Goal: Task Accomplishment & Management: Use online tool/utility

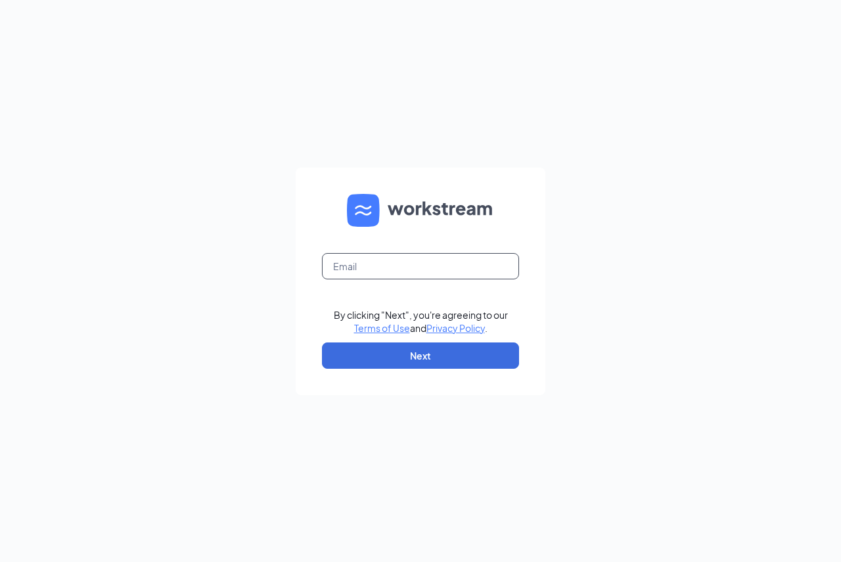
click at [420, 269] on input "text" at bounding box center [420, 266] width 197 height 26
type input "[EMAIL_ADDRESS][DOMAIN_NAME]"
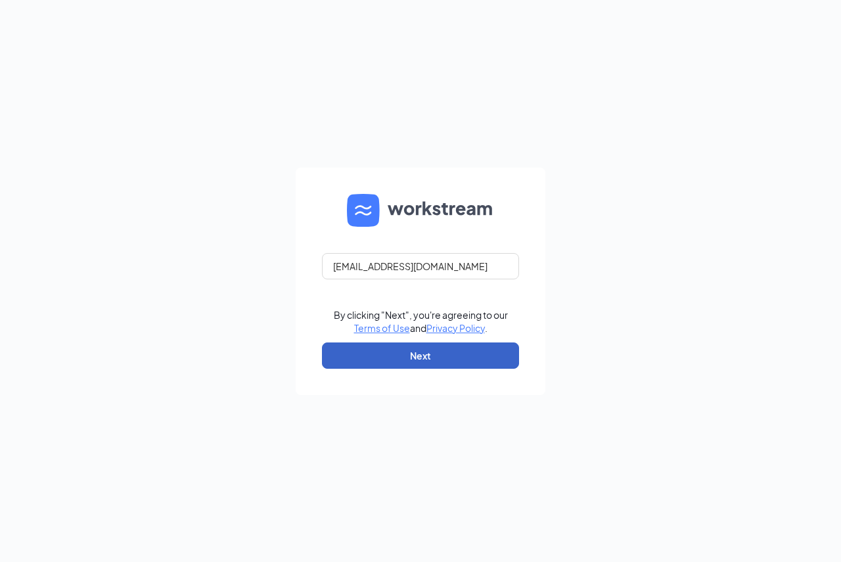
click at [414, 351] on button "Next" at bounding box center [420, 355] width 197 height 26
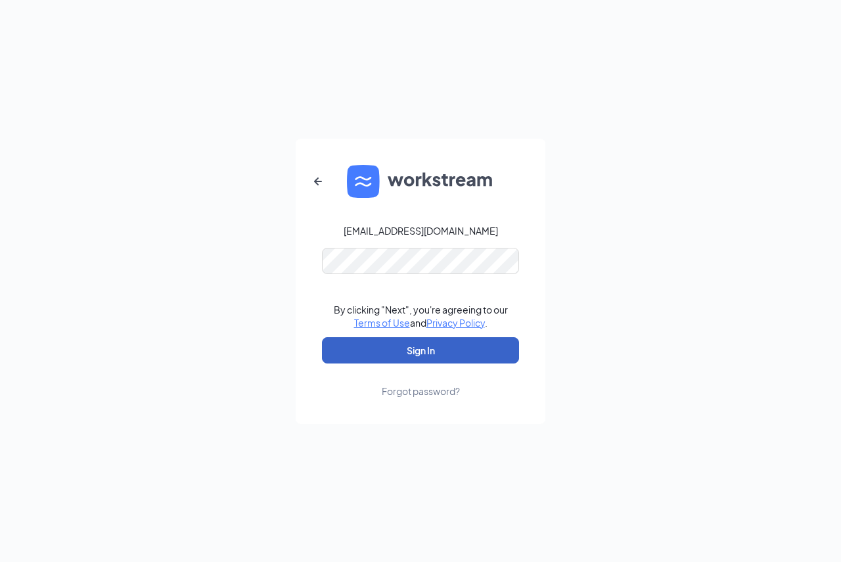
click at [414, 346] on button "Sign In" at bounding box center [420, 350] width 197 height 26
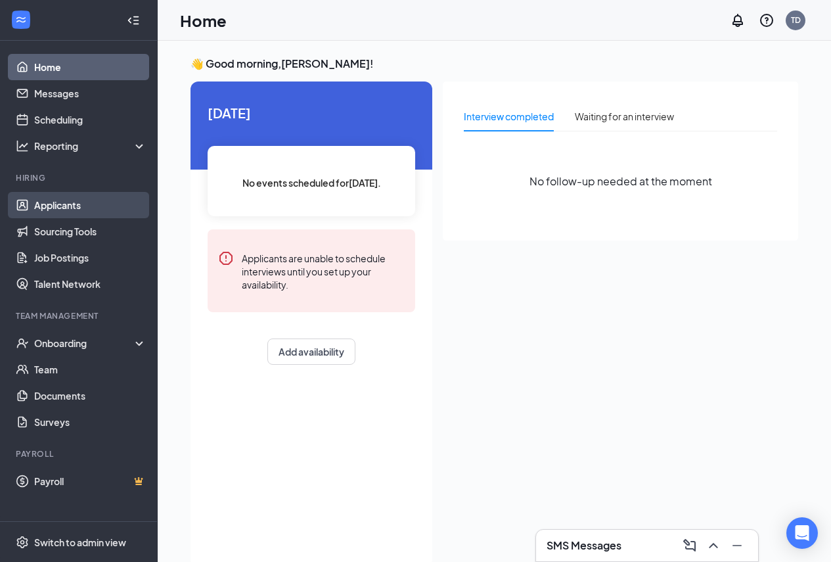
click at [68, 208] on link "Applicants" at bounding box center [90, 205] width 112 height 26
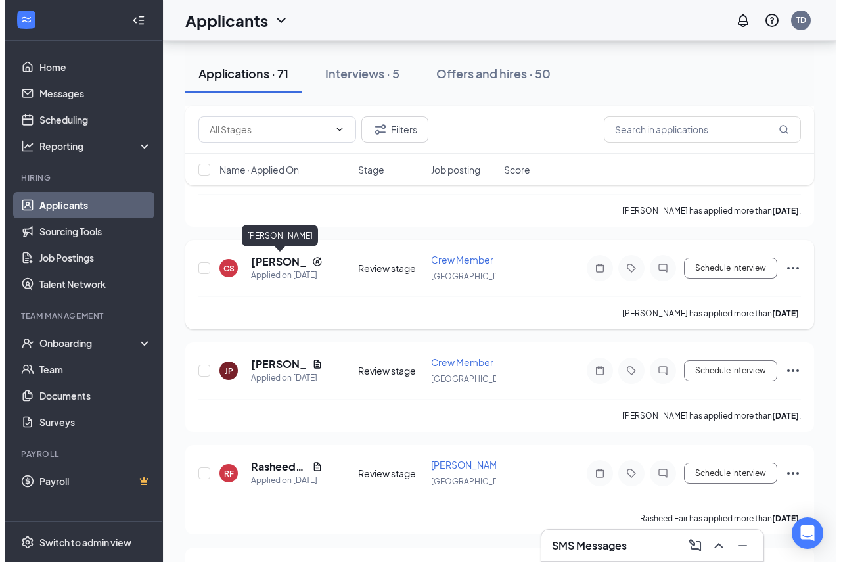
scroll to position [722, 0]
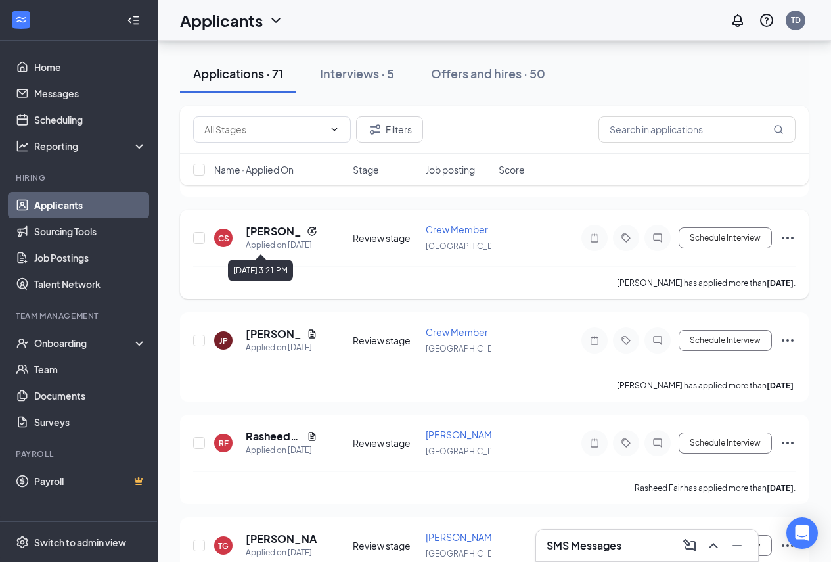
click at [257, 234] on h5 "Cameron Stanley" at bounding box center [274, 231] width 56 height 14
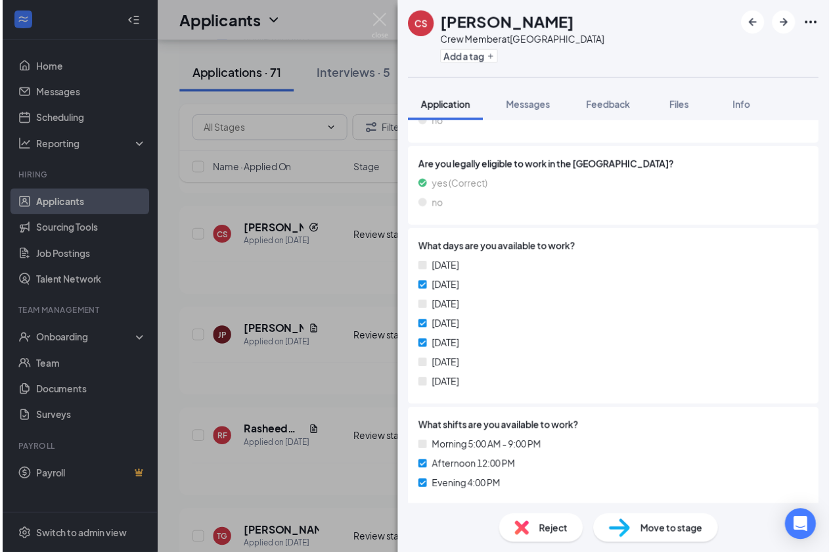
scroll to position [347, 0]
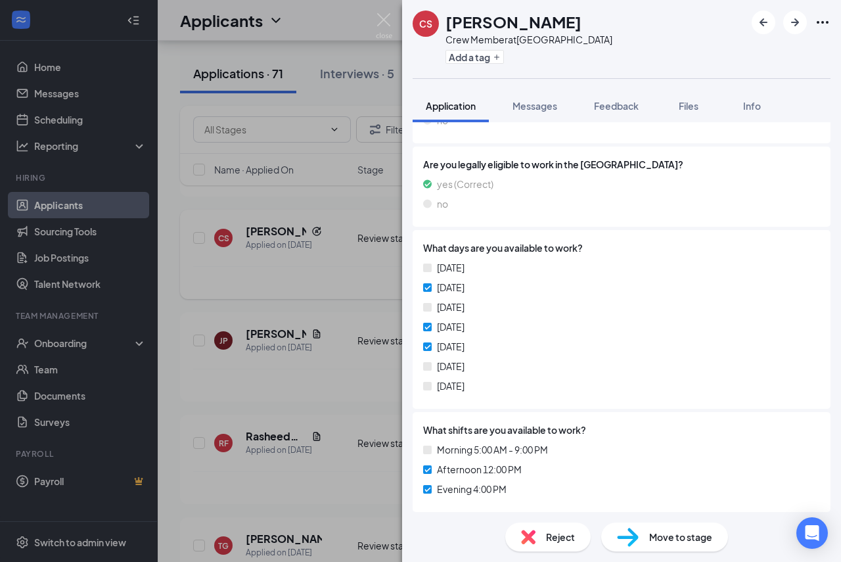
click at [382, 19] on img at bounding box center [384, 26] width 16 height 26
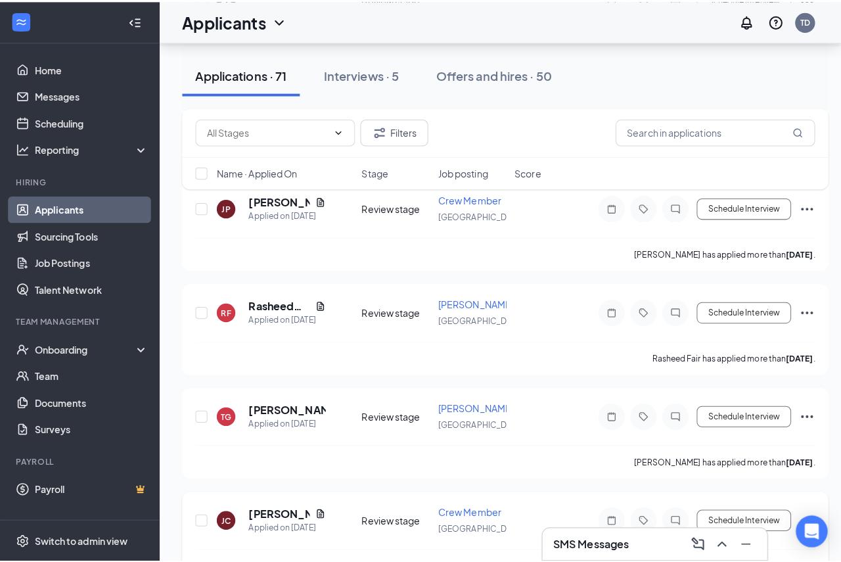
scroll to position [985, 0]
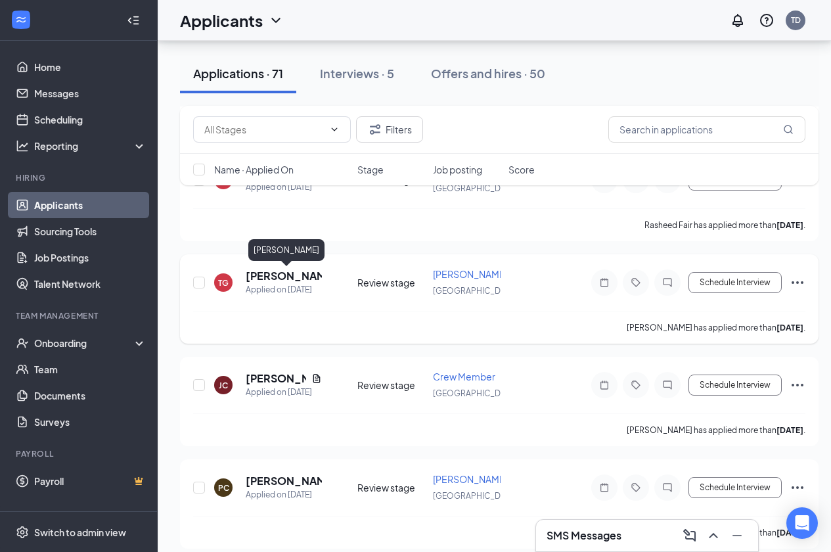
click at [280, 271] on h5 "Tiera Green" at bounding box center [284, 276] width 76 height 14
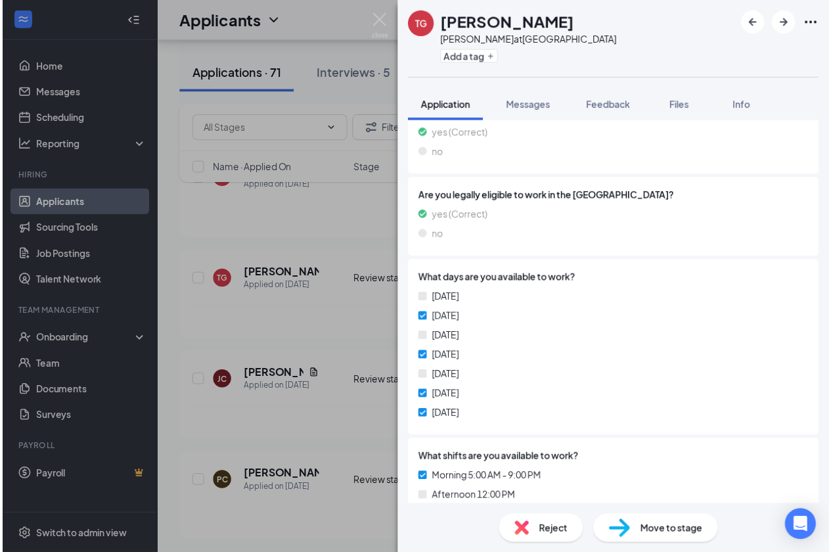
scroll to position [216, 0]
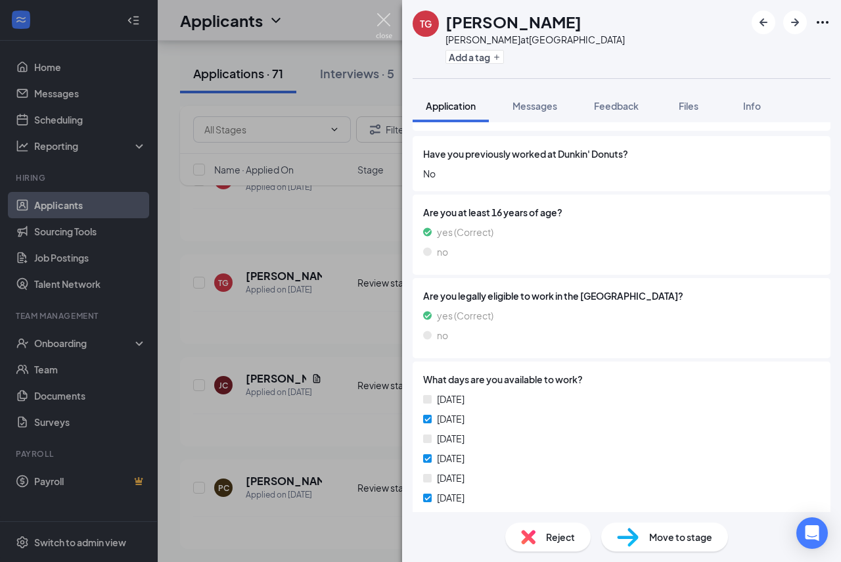
click at [386, 22] on img at bounding box center [384, 26] width 16 height 26
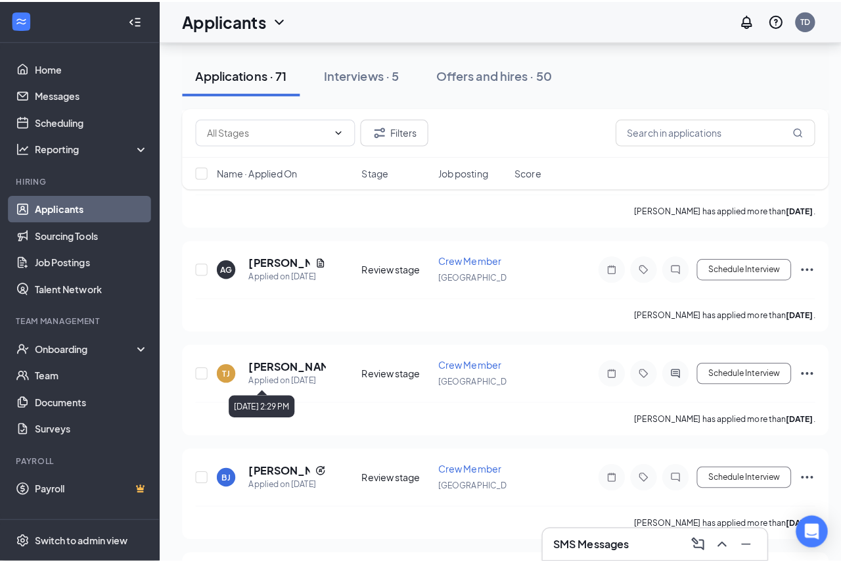
scroll to position [1445, 0]
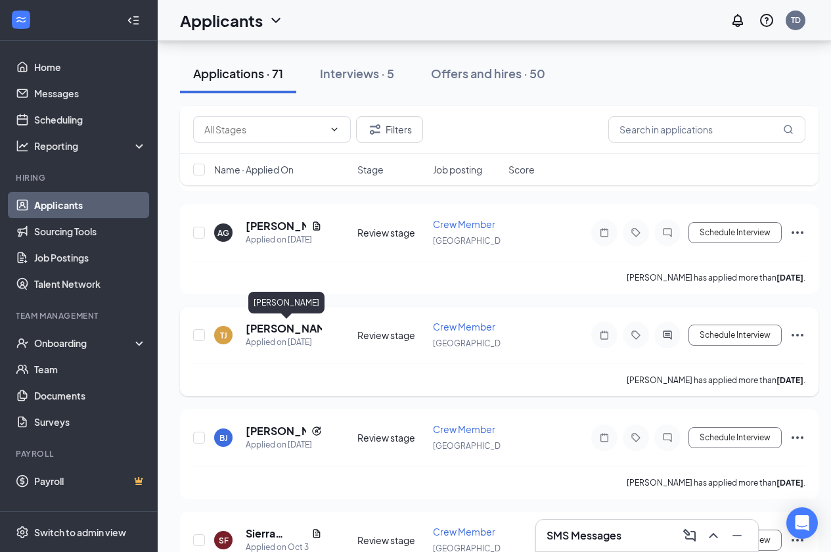
click at [282, 330] on h5 "Ty Johnson" at bounding box center [284, 328] width 76 height 14
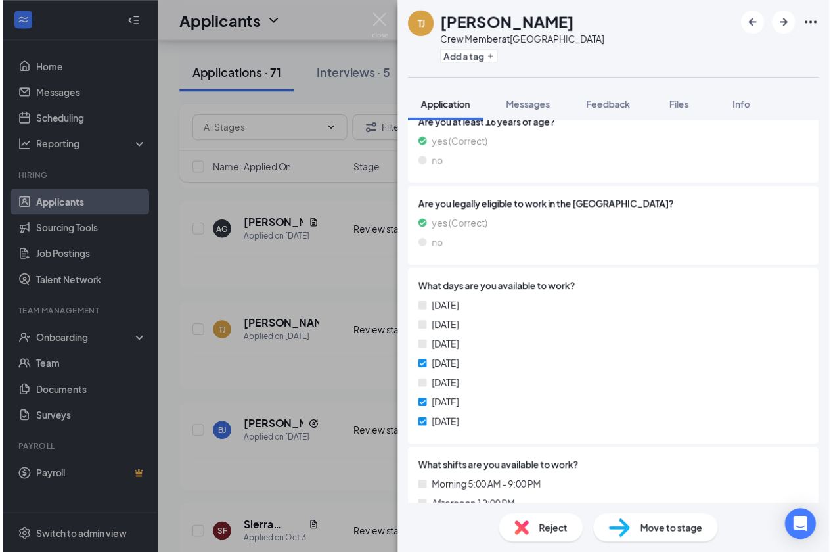
scroll to position [245, 0]
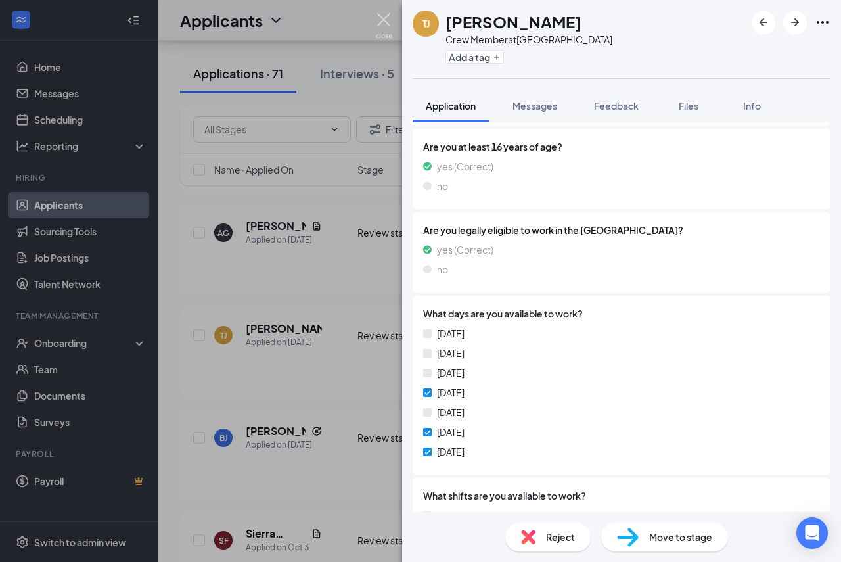
click at [385, 33] on img at bounding box center [384, 26] width 16 height 26
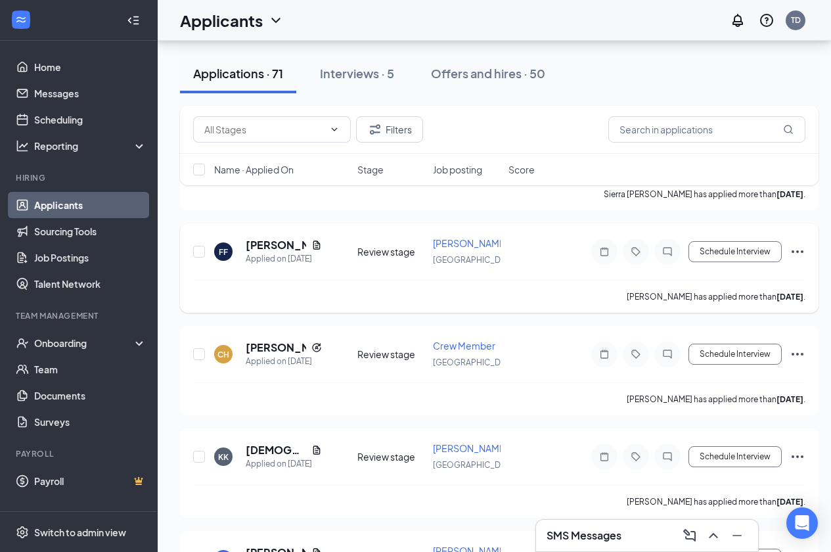
scroll to position [1970, 0]
